Goal: Information Seeking & Learning: Learn about a topic

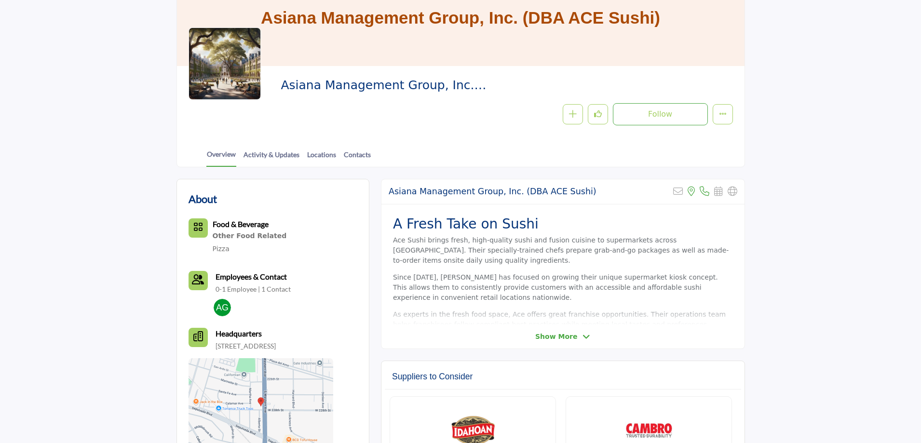
scroll to position [96, 0]
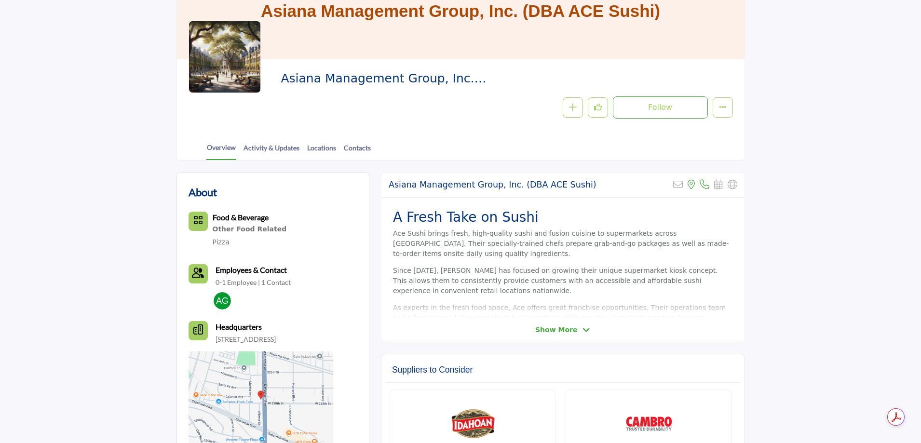
click at [582, 331] on icon at bounding box center [586, 330] width 8 height 9
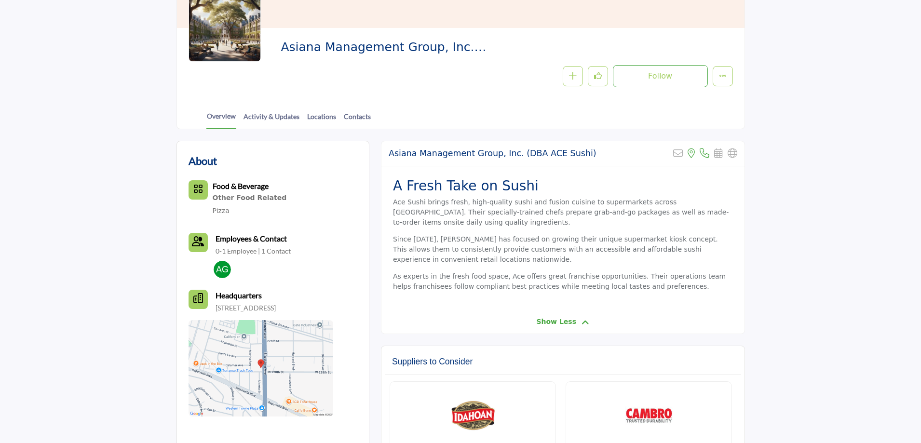
scroll to position [145, 0]
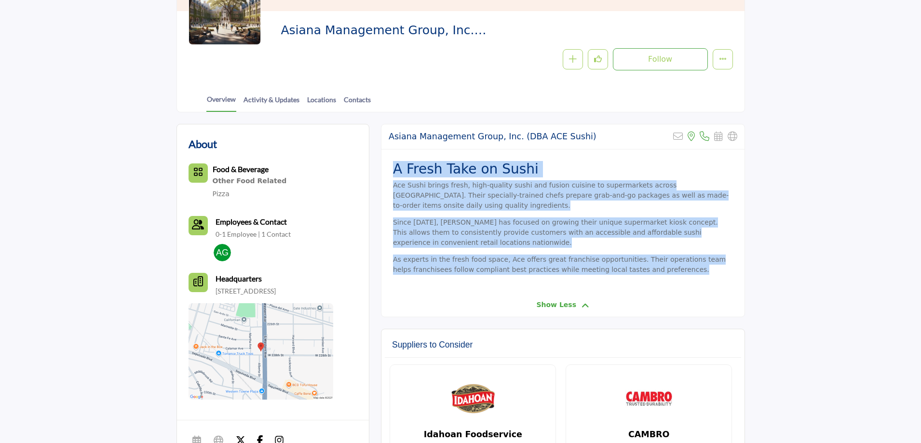
drag, startPoint x: 658, startPoint y: 259, endPoint x: 388, endPoint y: 172, distance: 283.9
click at [388, 172] on div "A Fresh Take on Sushi Ace Sushi brings fresh, high-quality sushi and fusion cui…" at bounding box center [562, 221] width 363 height 144
copy div "A Fresh Take on Sushi Ace Sushi brings fresh, high-quality sushi and fusion cui…"
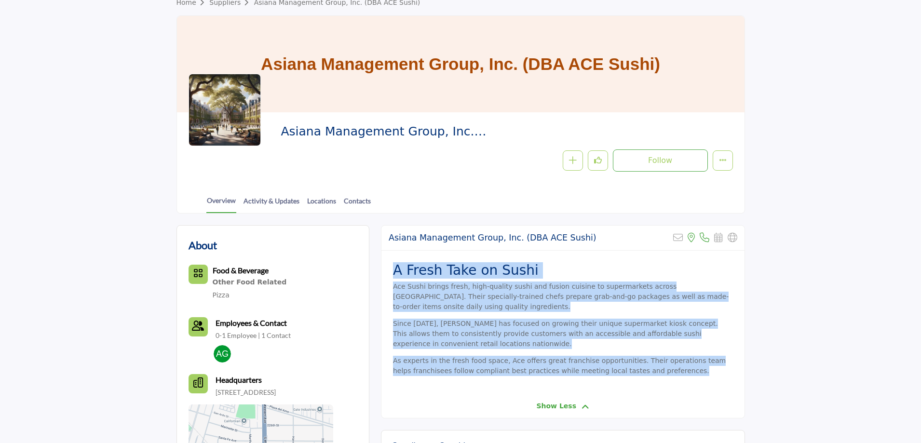
scroll to position [0, 0]
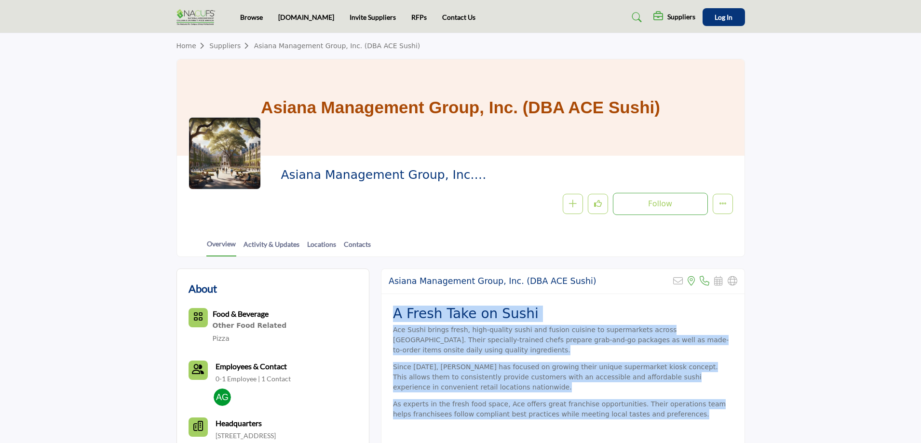
click at [228, 48] on link "Suppliers" at bounding box center [231, 46] width 44 height 8
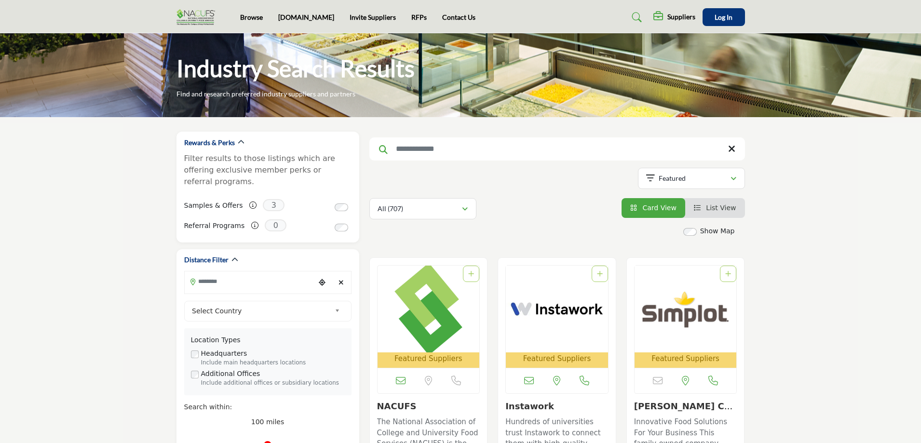
scroll to position [48, 0]
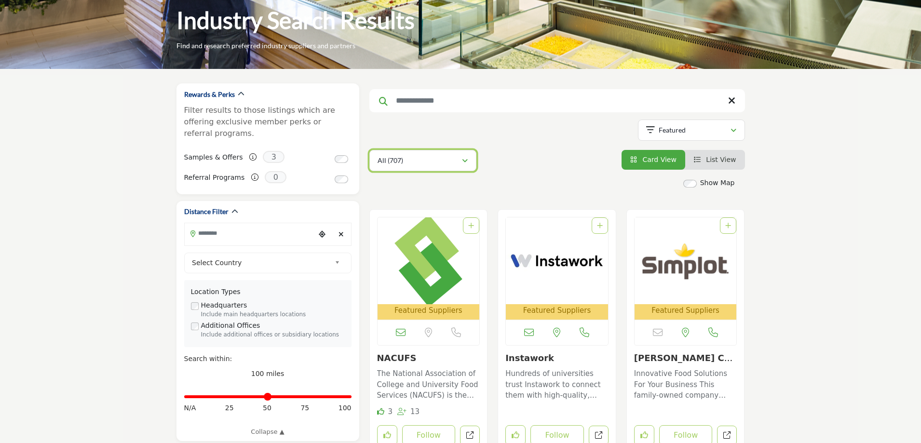
click at [455, 153] on button "All (707)" at bounding box center [422, 160] width 107 height 21
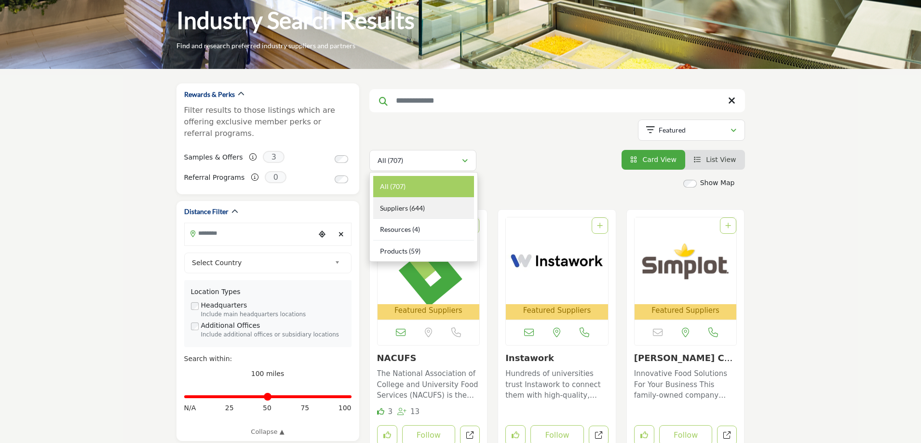
click at [450, 207] on div "Suppliers (644)" at bounding box center [423, 209] width 101 height 22
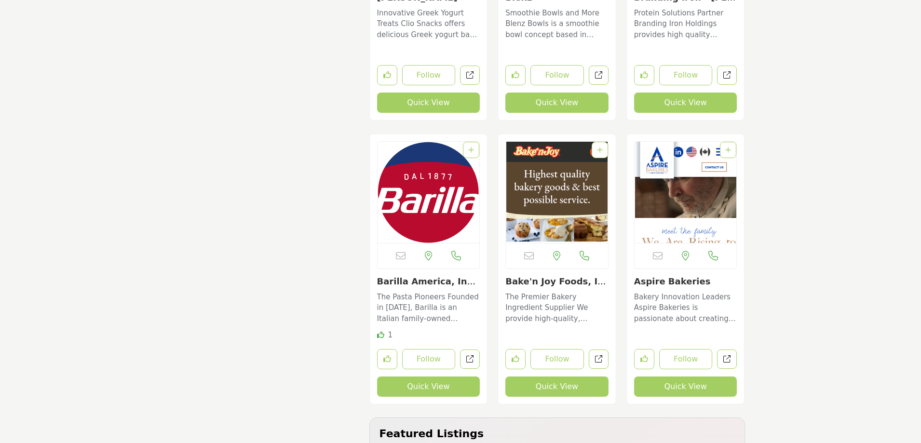
scroll to position [8582, 0]
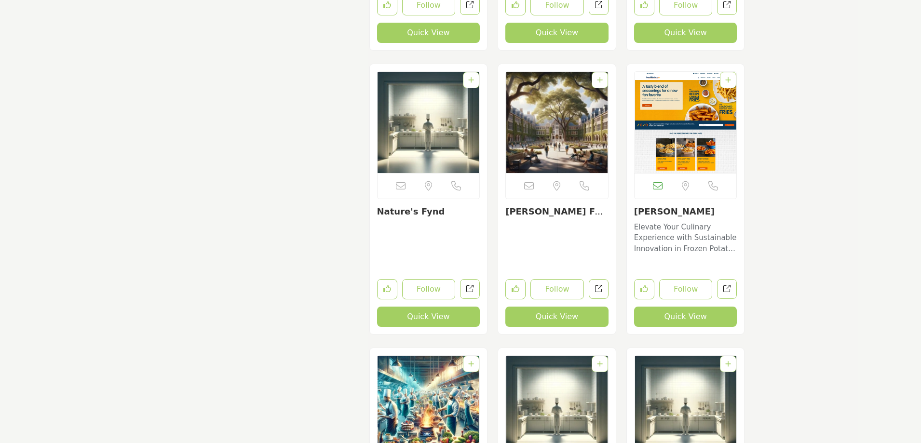
scroll to position [10607, 0]
